Goal: Task Accomplishment & Management: Complete application form

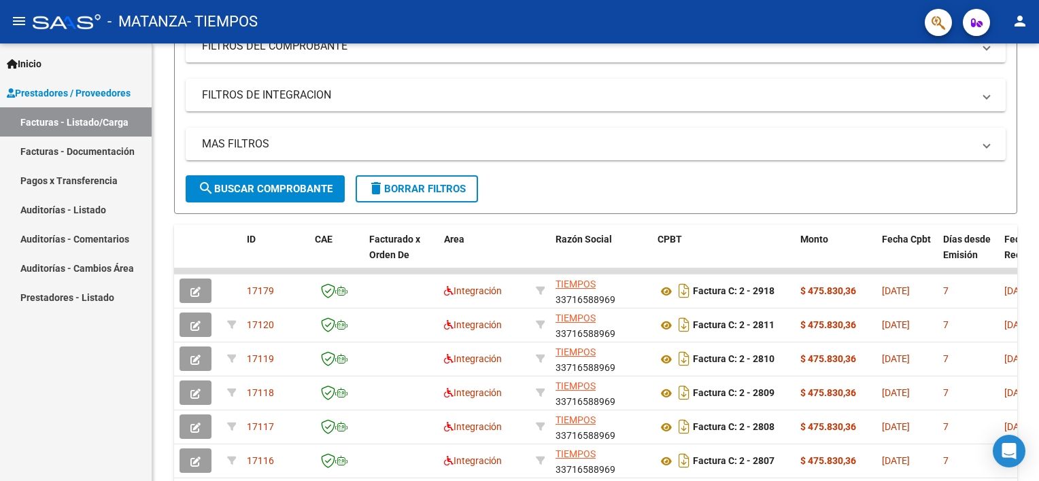
scroll to position [206, 0]
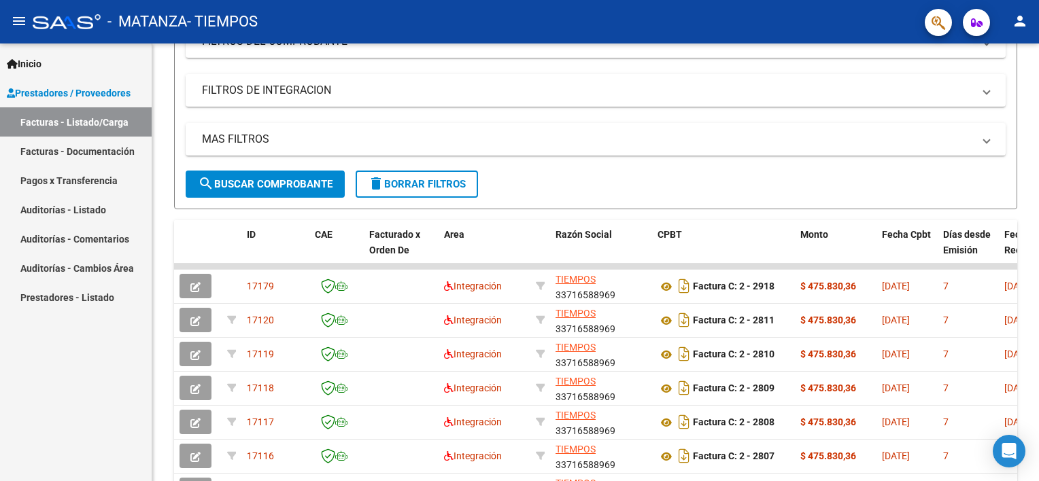
click at [1019, 247] on div "Video tutorial PRESTADORES -> Listado de CPBTs Emitidos por Prestadores / Prove…" at bounding box center [597, 265] width 890 height 855
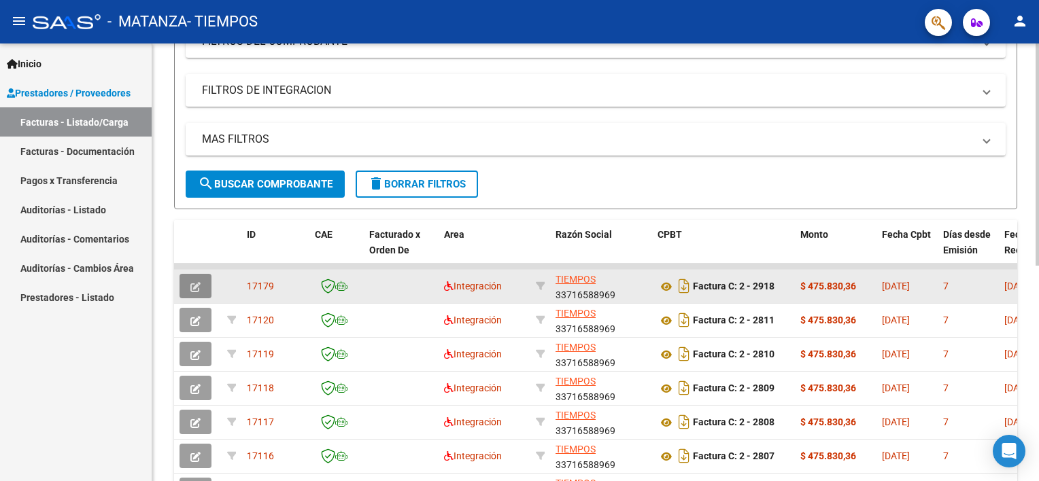
click at [196, 286] on icon "button" at bounding box center [195, 287] width 10 height 10
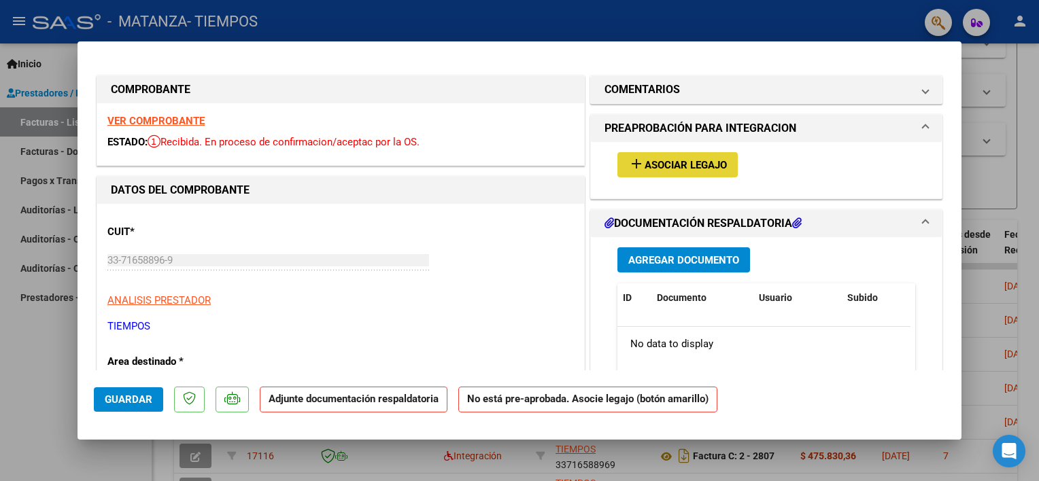
click at [663, 165] on span "Asociar Legajo" at bounding box center [685, 165] width 82 height 12
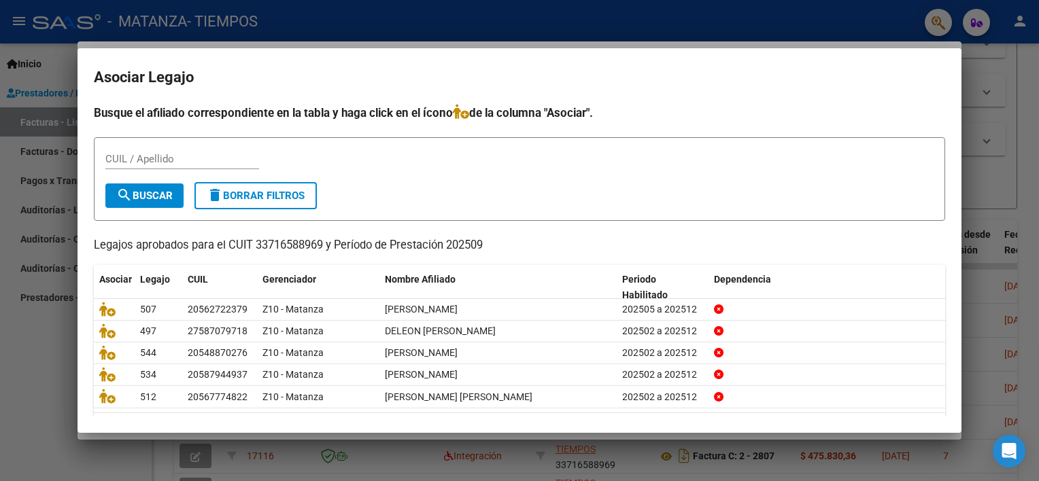
scroll to position [40, 0]
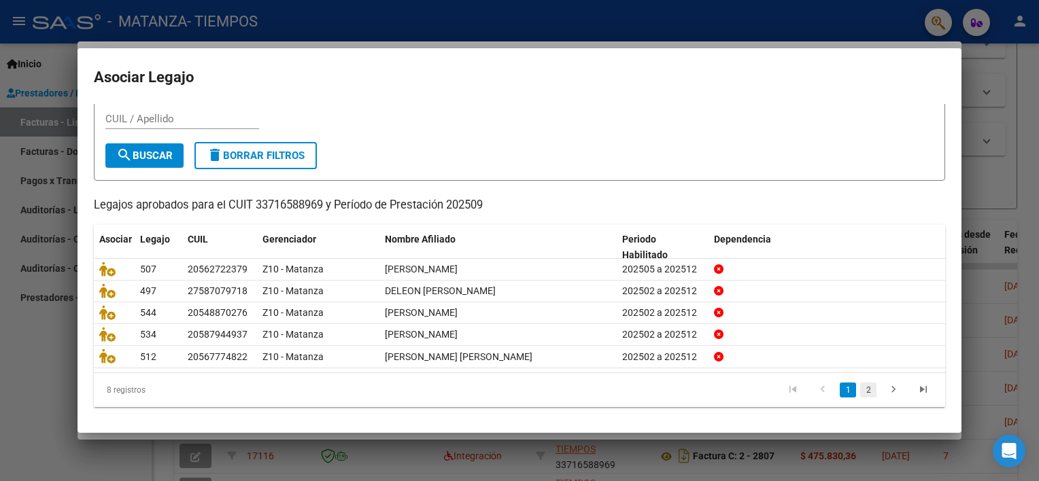
click at [860, 393] on link "2" at bounding box center [868, 390] width 16 height 15
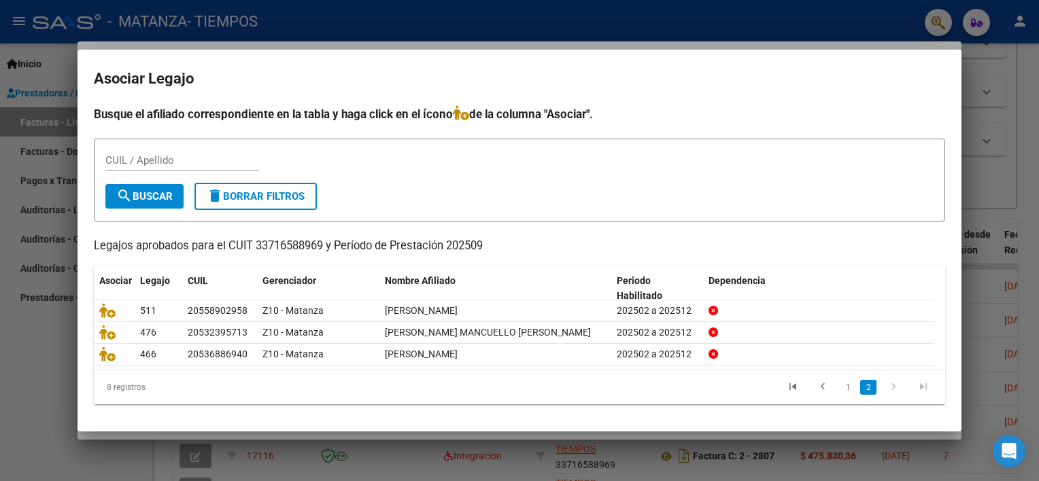
scroll to position [0, 0]
click at [26, 376] on div at bounding box center [519, 240] width 1039 height 481
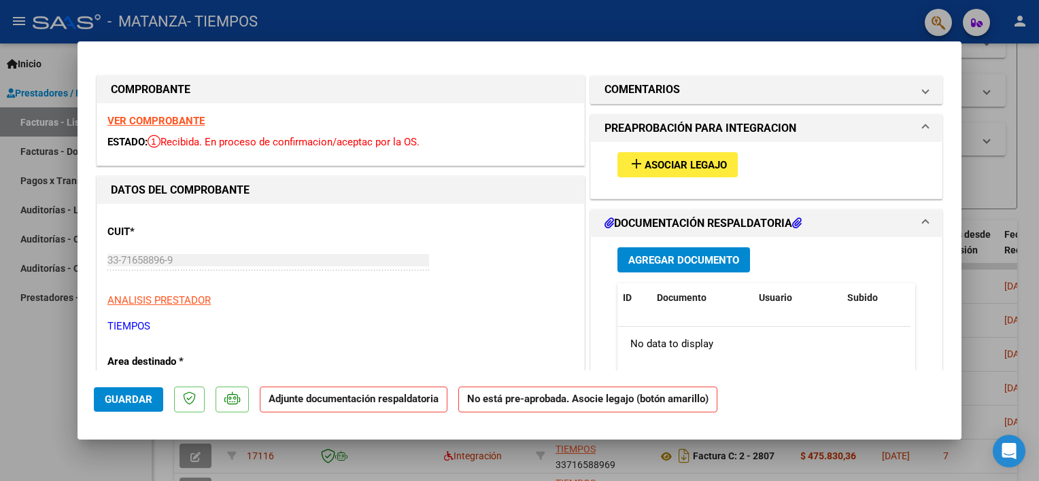
click at [46, 375] on div at bounding box center [519, 240] width 1039 height 481
type input "$ 0,00"
